Goal: Find specific page/section: Find specific page/section

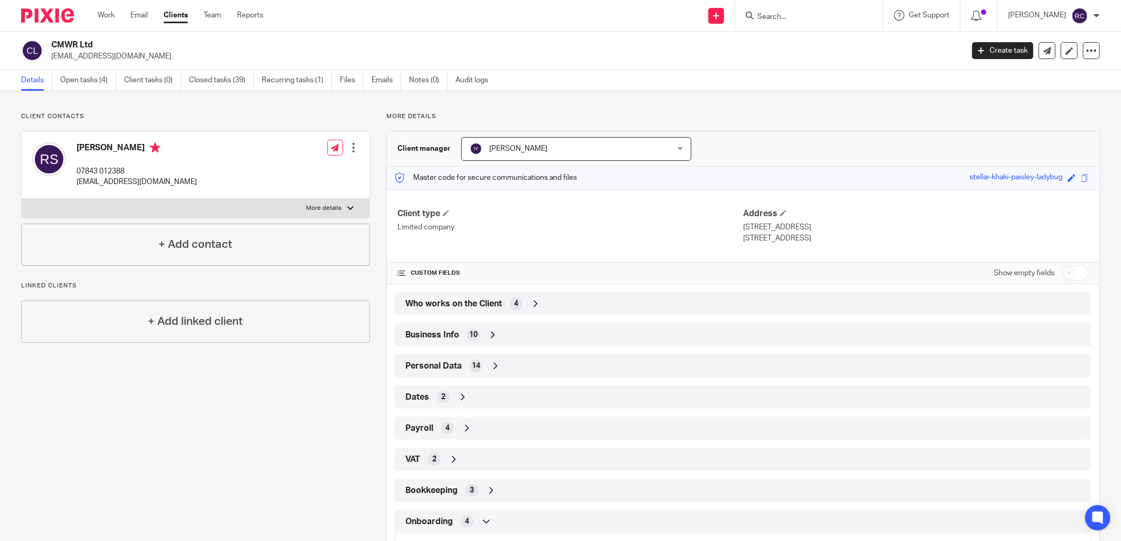
scroll to position [140, 0]
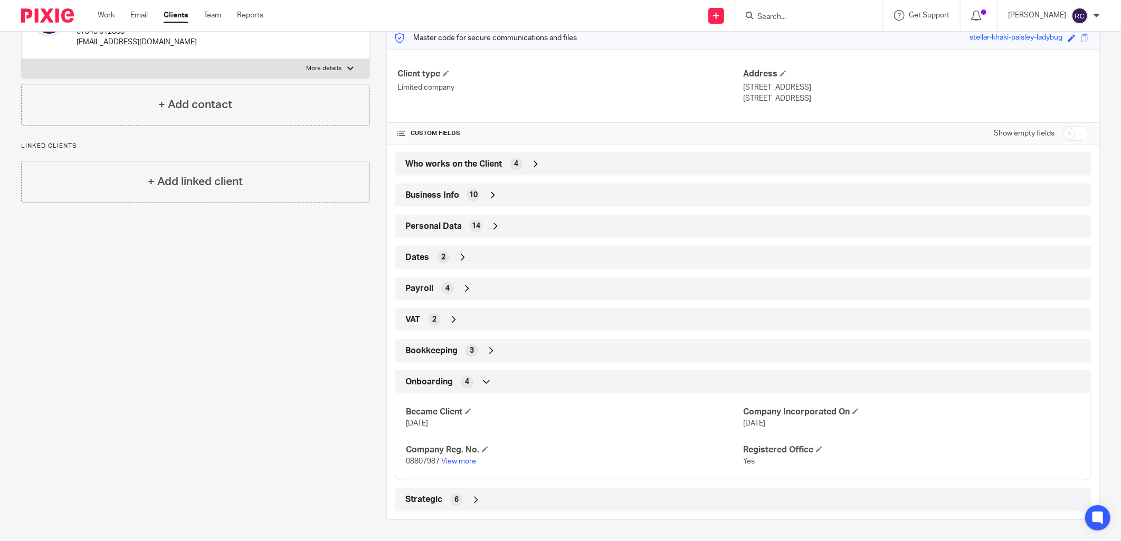
click at [804, 13] on input "Search" at bounding box center [803, 17] width 95 height 9
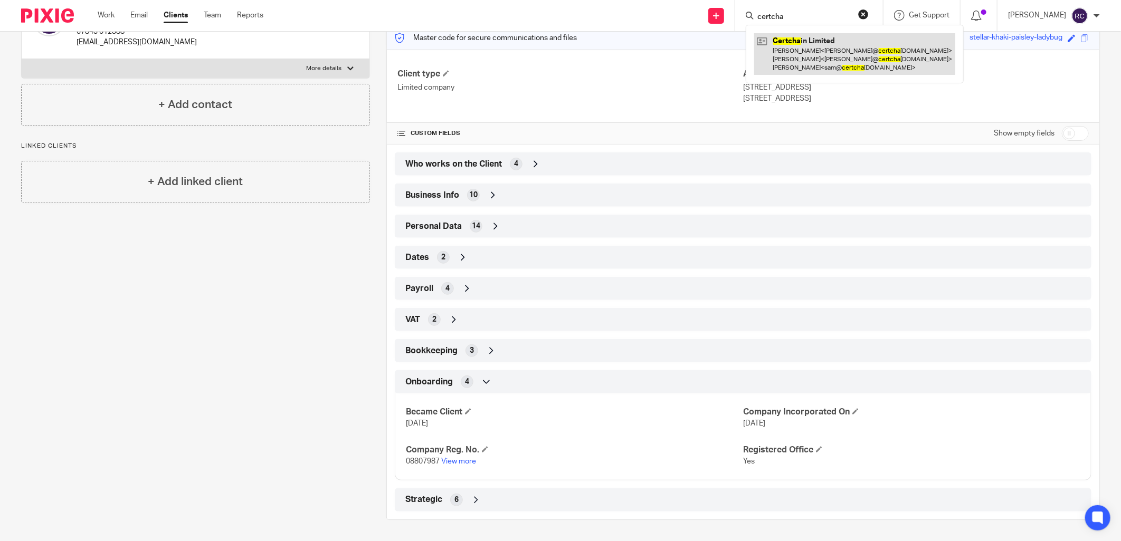
type input "certcha"
click at [829, 42] on link at bounding box center [854, 54] width 201 height 42
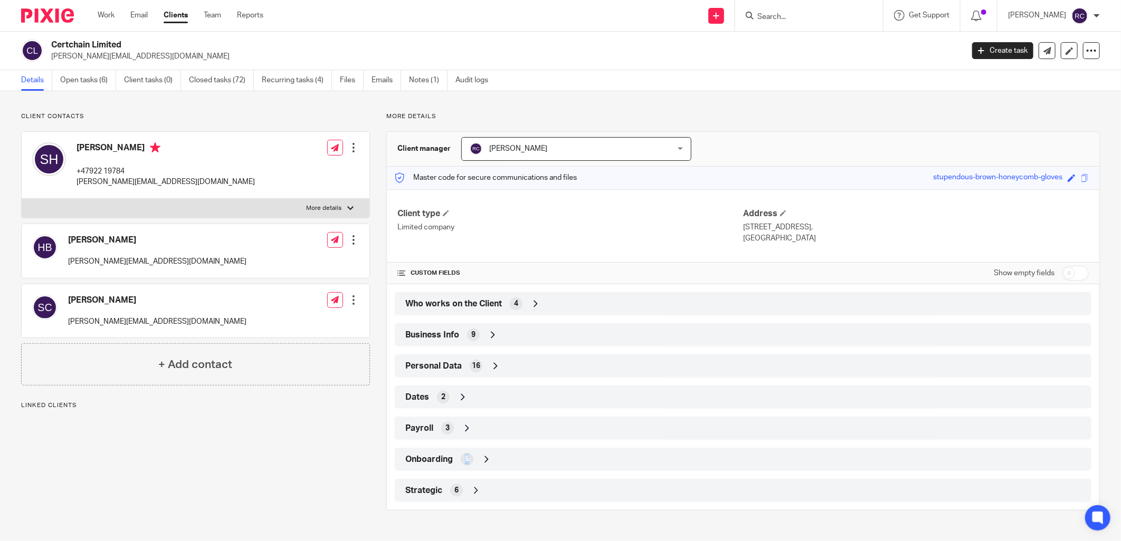
click at [464, 454] on div "5" at bounding box center [467, 459] width 13 height 13
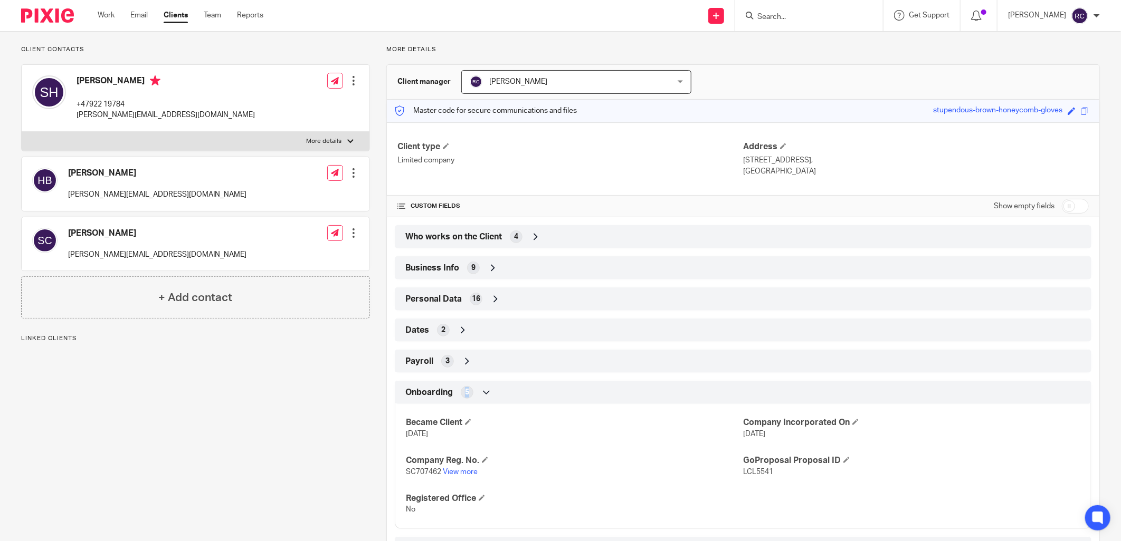
scroll to position [115, 0]
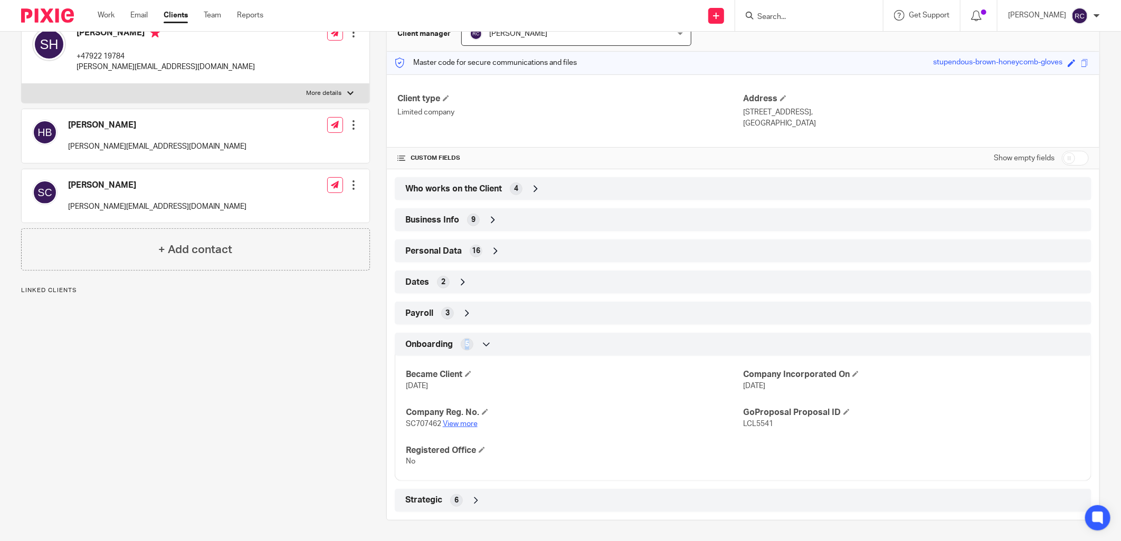
click at [462, 421] on link "View more" at bounding box center [460, 423] width 35 height 7
